Goal: Transaction & Acquisition: Purchase product/service

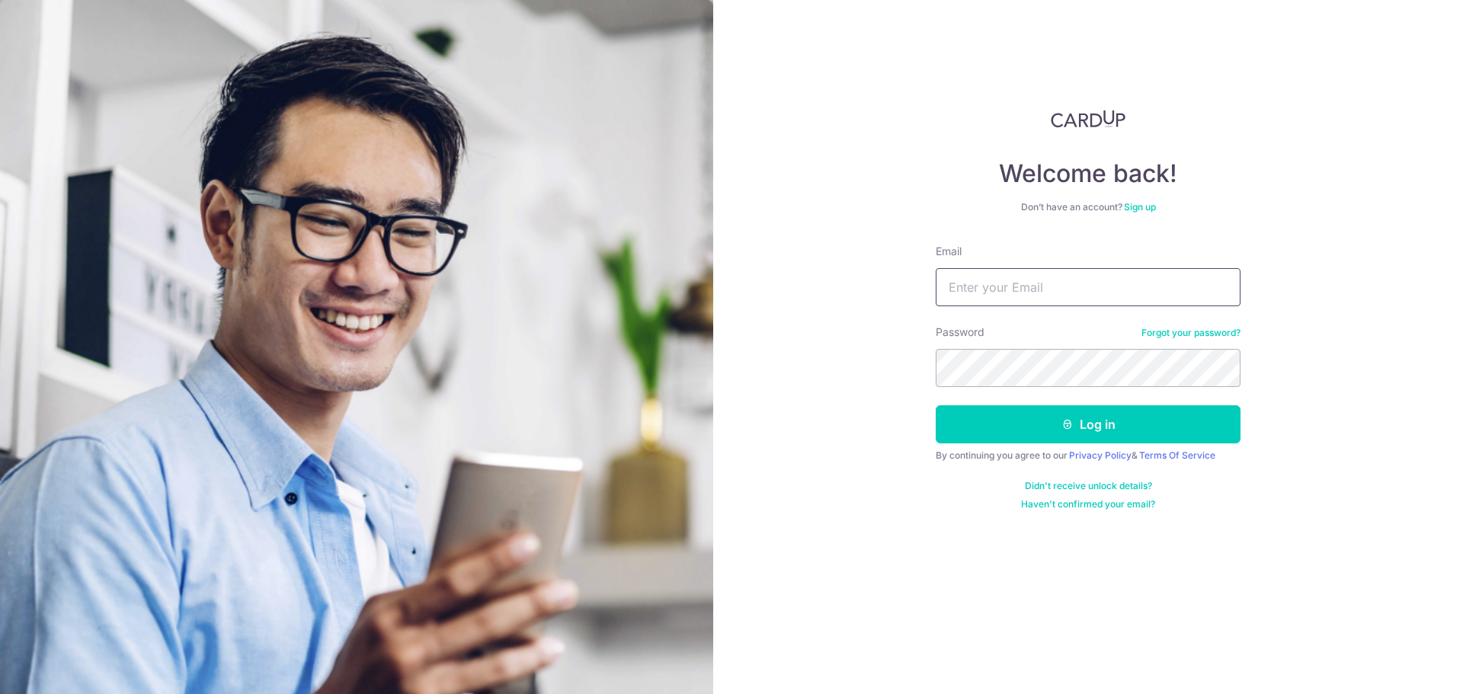
type input "wangchi86@gmail.com"
click at [1170, 425] on button "Log in" at bounding box center [1088, 424] width 305 height 38
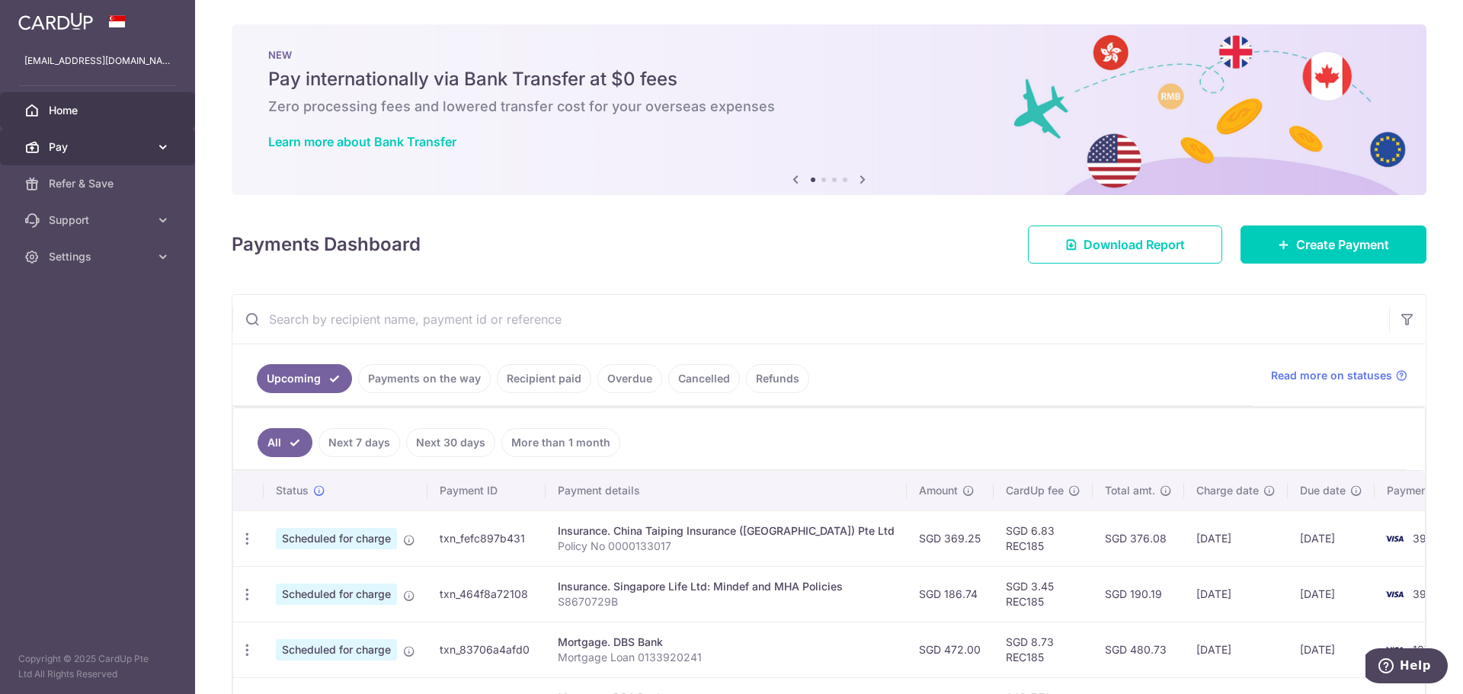
click at [109, 154] on span "Pay" at bounding box center [99, 146] width 101 height 15
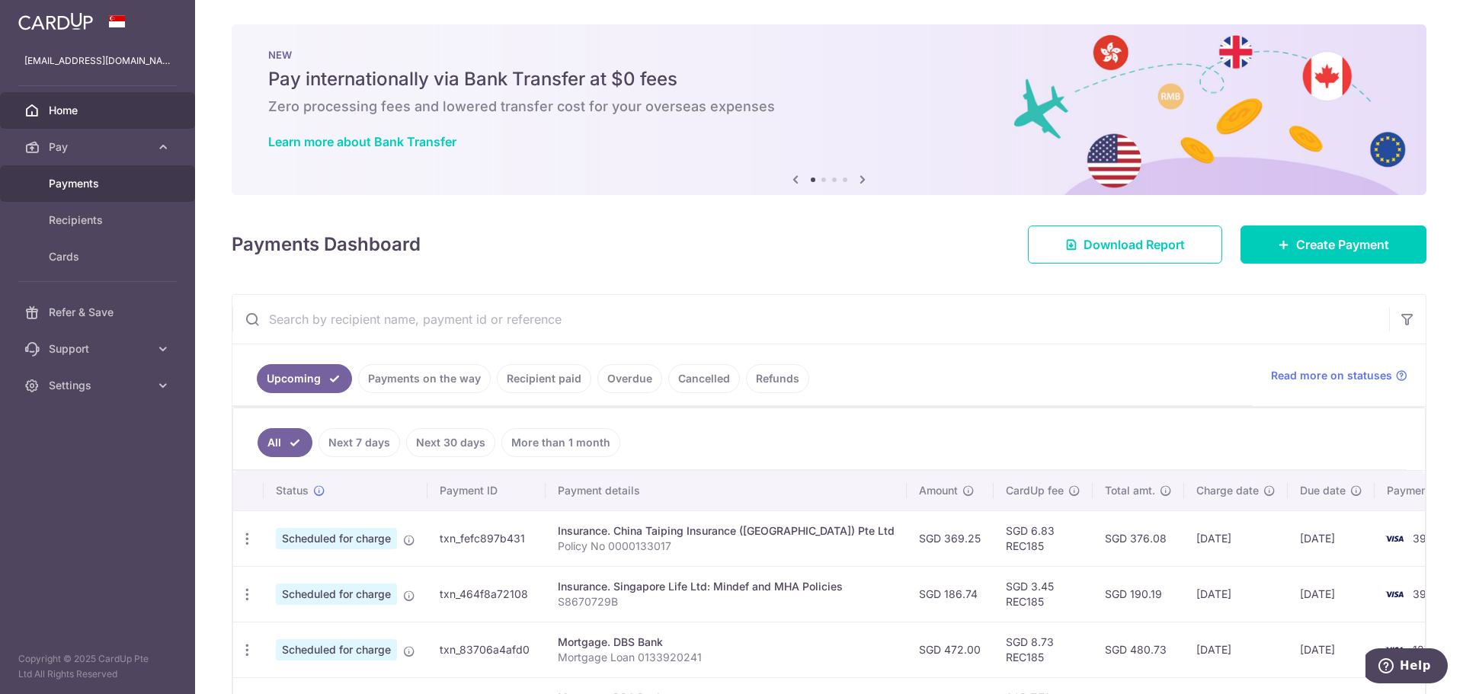
click at [95, 186] on span "Payments" at bounding box center [99, 183] width 101 height 15
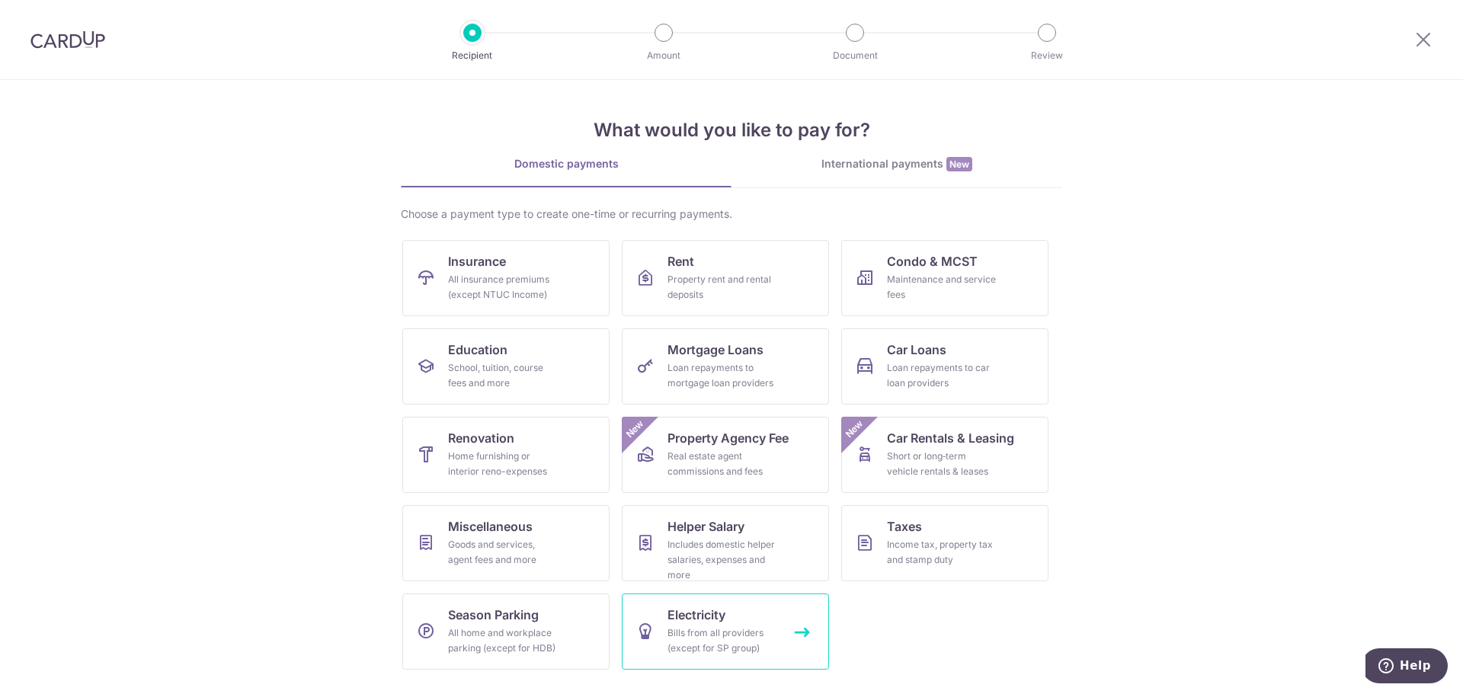
click at [716, 620] on span "Electricity" at bounding box center [697, 615] width 58 height 18
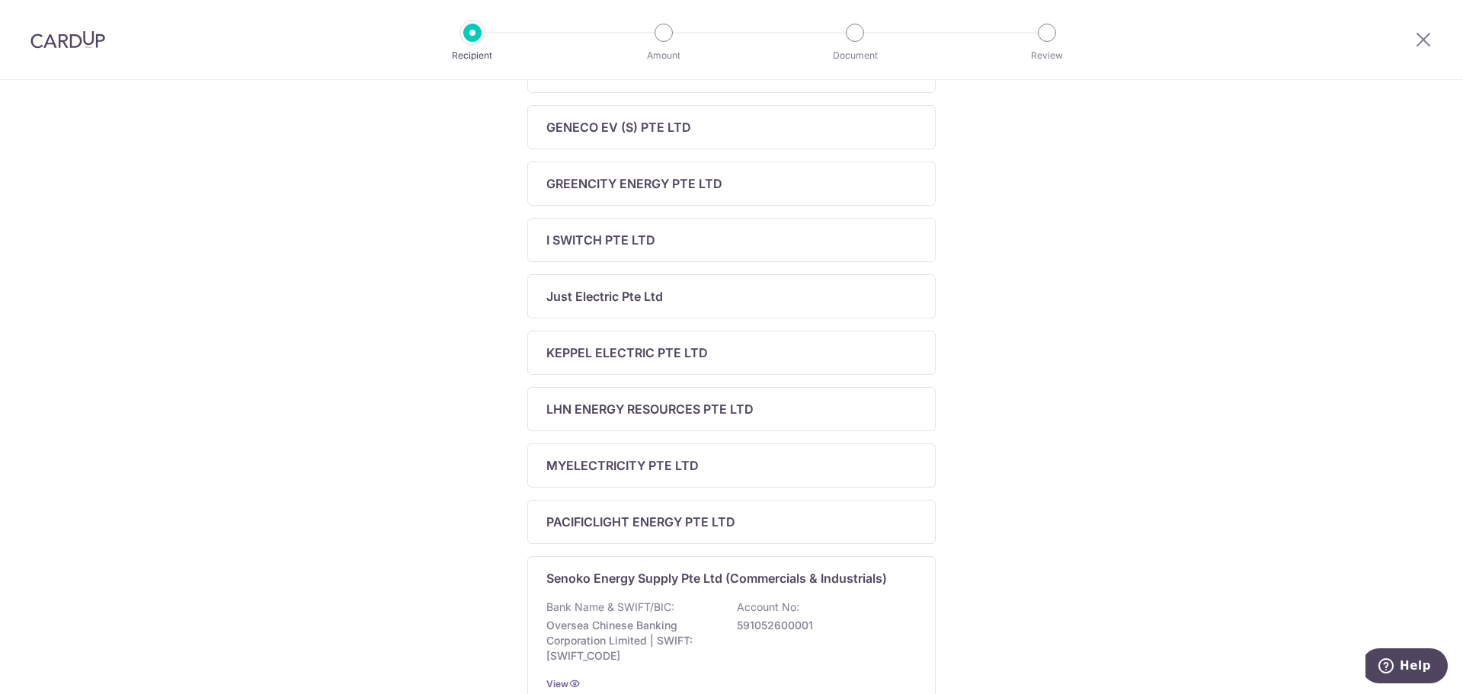
scroll to position [381, 0]
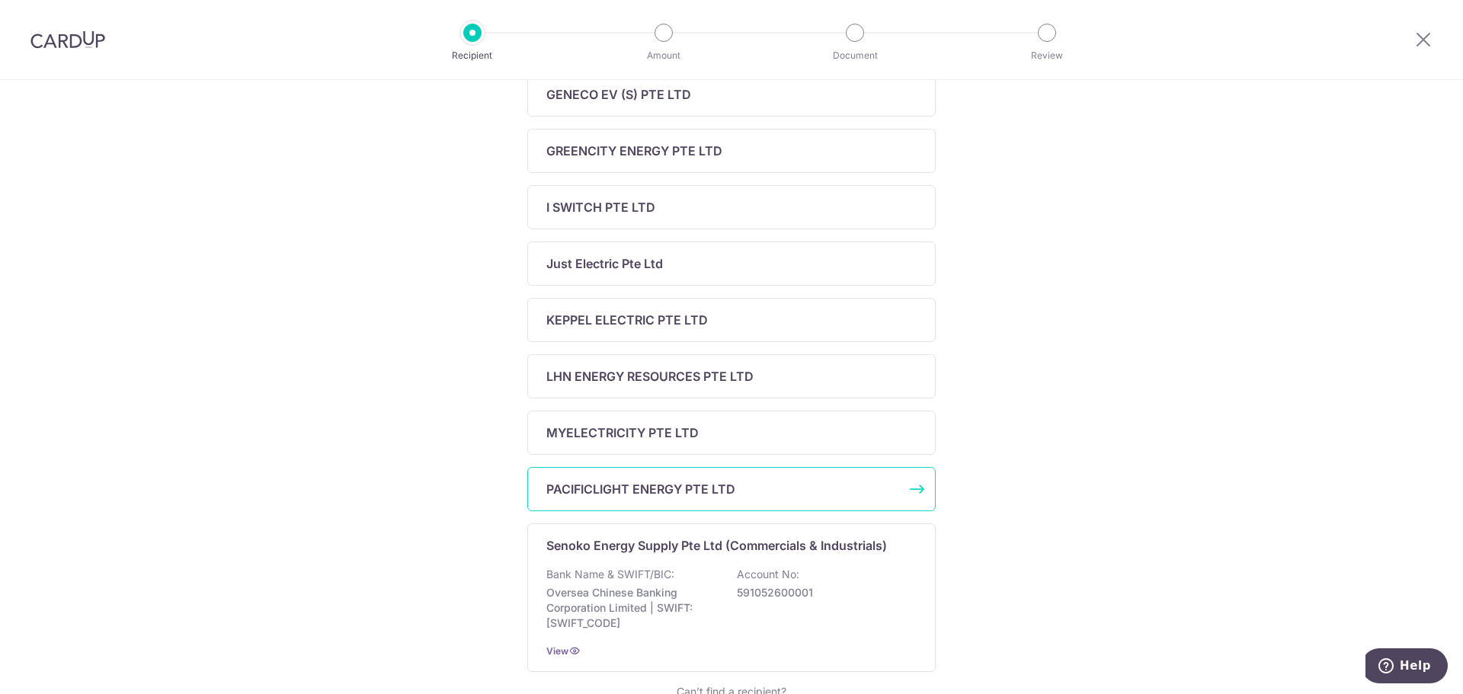
click at [636, 489] on p "PACIFICLIGHT ENERGY PTE LTD" at bounding box center [640, 489] width 189 height 18
